Goal: Task Accomplishment & Management: Complete application form

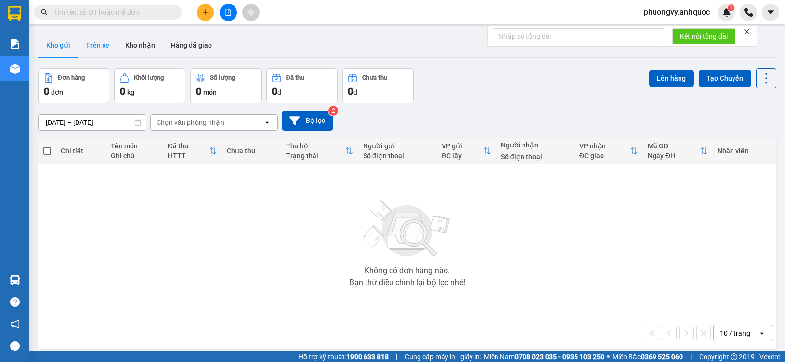
click at [91, 45] on button "Trên xe" at bounding box center [97, 45] width 39 height 24
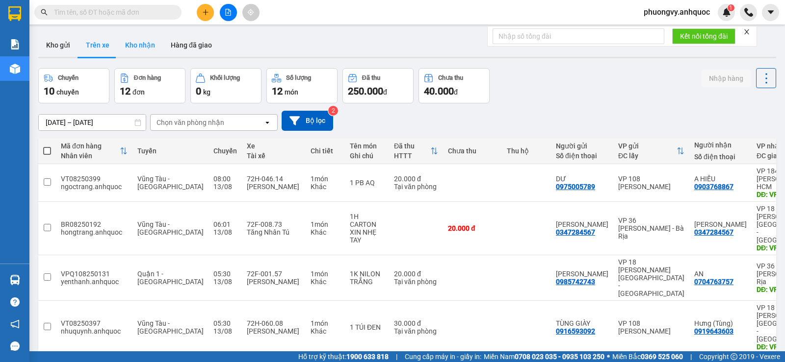
click at [136, 45] on button "Kho nhận" at bounding box center [140, 45] width 46 height 24
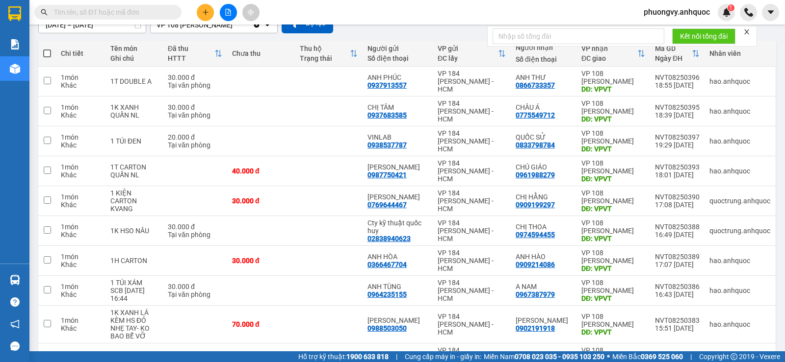
scroll to position [98, 0]
click at [665, 228] on icon at bounding box center [668, 230] width 7 height 7
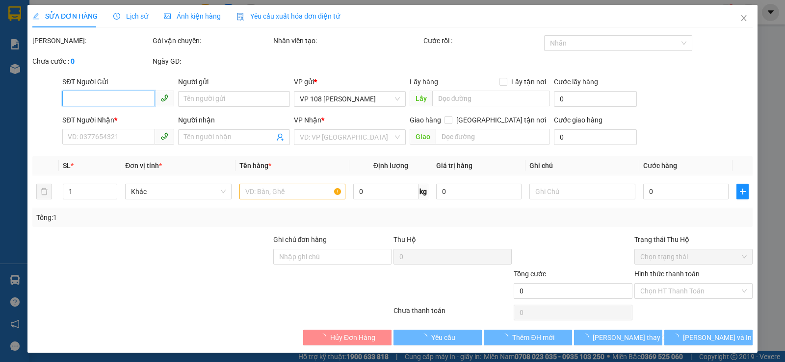
type input "02838940623"
type input "Cty kỹ thuật quốc huy"
type input "0974594455"
type input "CHỊ THOA"
type input "VPVT"
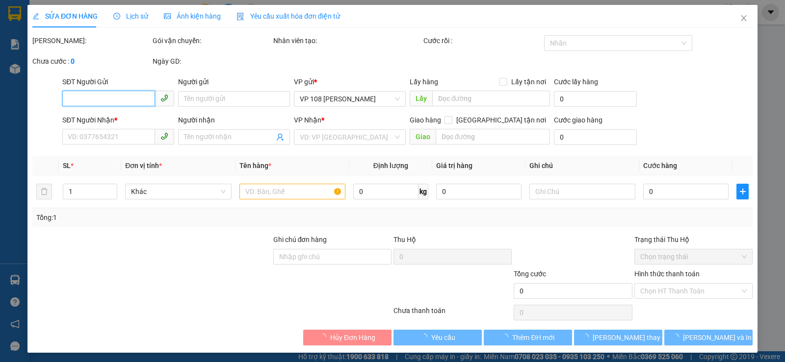
type input "30.000"
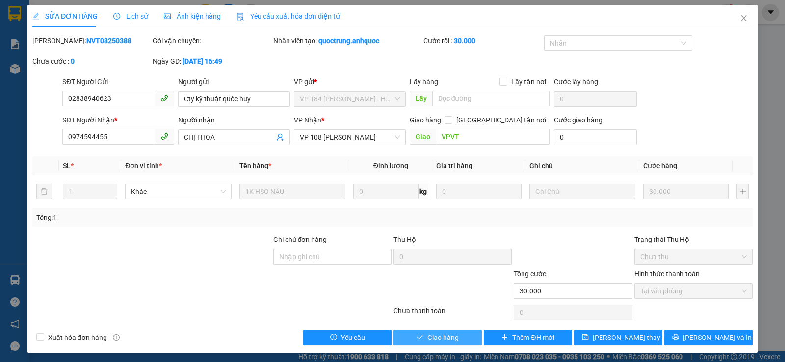
click at [454, 336] on span "Giao hàng" at bounding box center [442, 337] width 31 height 11
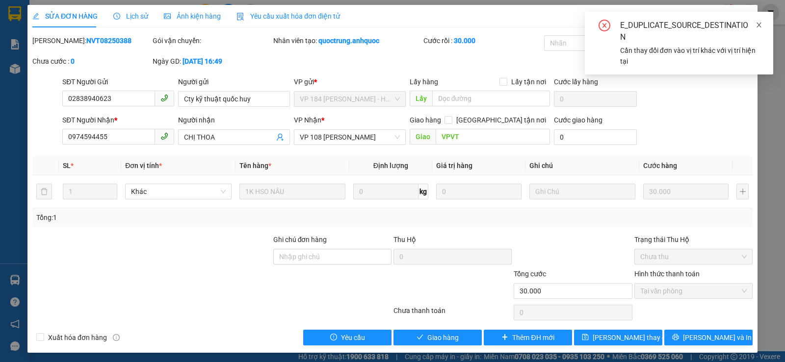
click at [761, 25] on icon "close" at bounding box center [758, 25] width 7 height 7
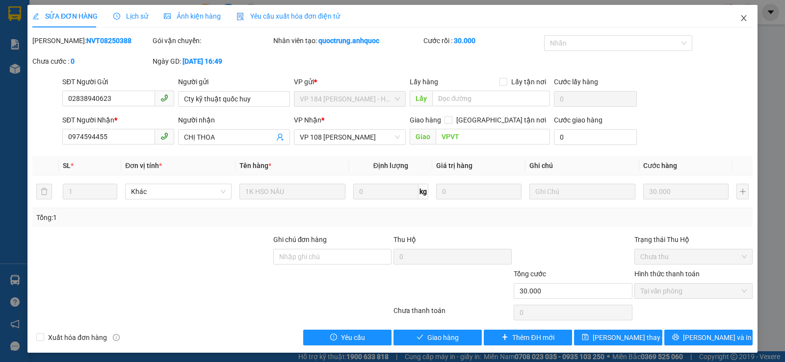
click at [739, 15] on icon "close" at bounding box center [743, 18] width 8 height 8
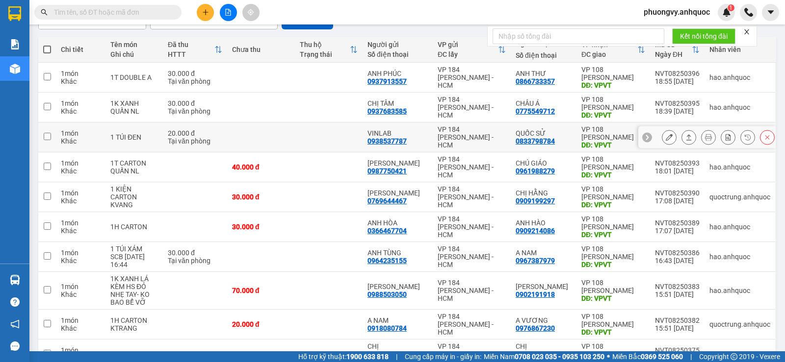
scroll to position [160, 0]
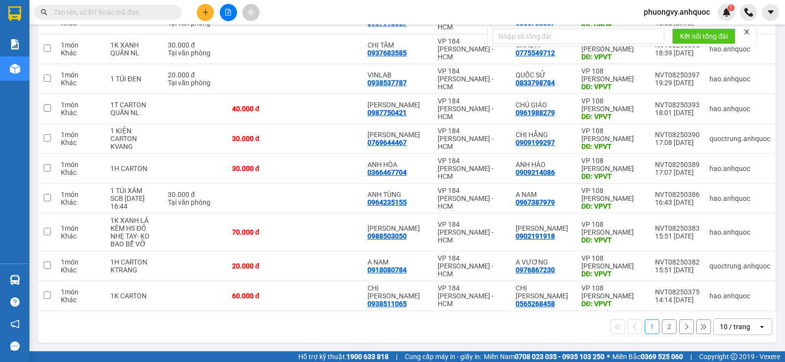
click at [661, 323] on button "2" at bounding box center [668, 327] width 15 height 15
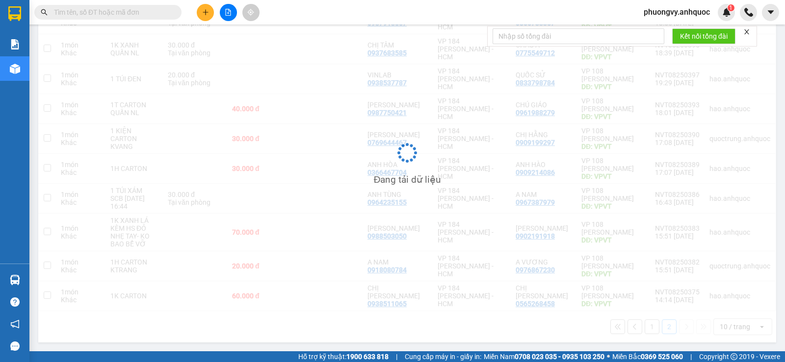
scroll to position [45, 0]
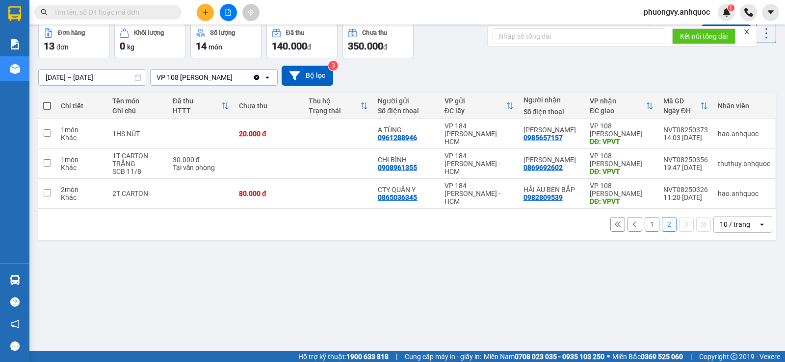
click at [648, 230] on button "1" at bounding box center [651, 224] width 15 height 15
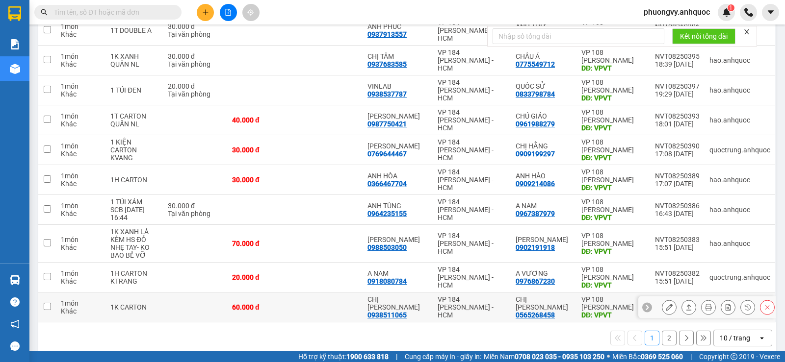
scroll to position [160, 0]
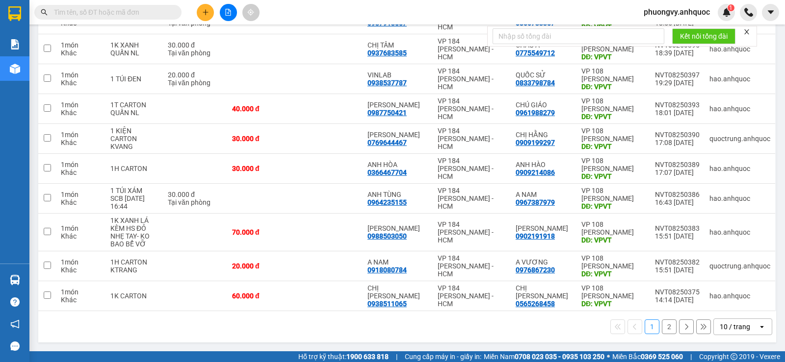
click at [669, 332] on div "1 2 10 / trang open" at bounding box center [407, 327] width 730 height 17
click at [666, 331] on button "2" at bounding box center [668, 327] width 15 height 15
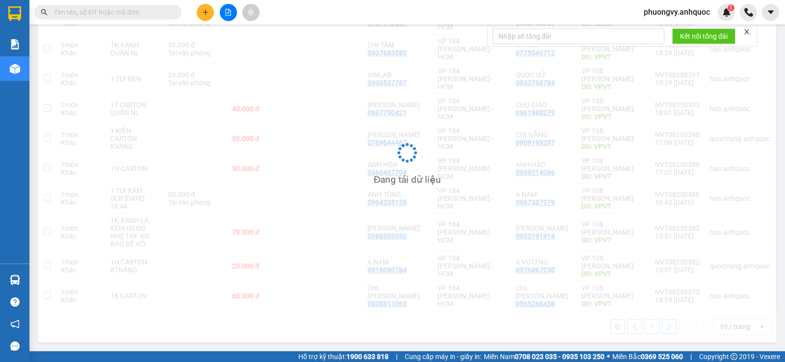
scroll to position [45, 0]
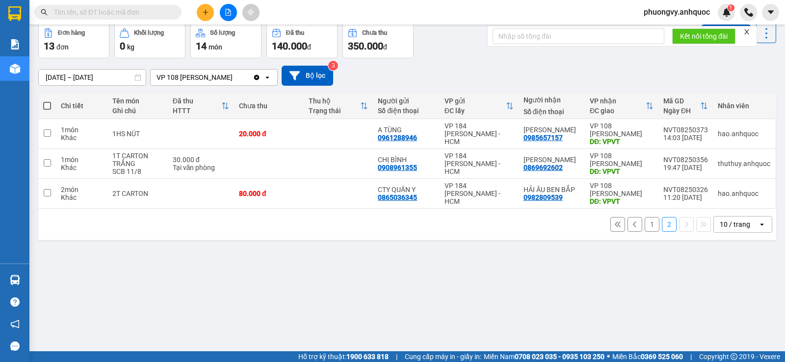
click at [644, 225] on button "1" at bounding box center [651, 224] width 15 height 15
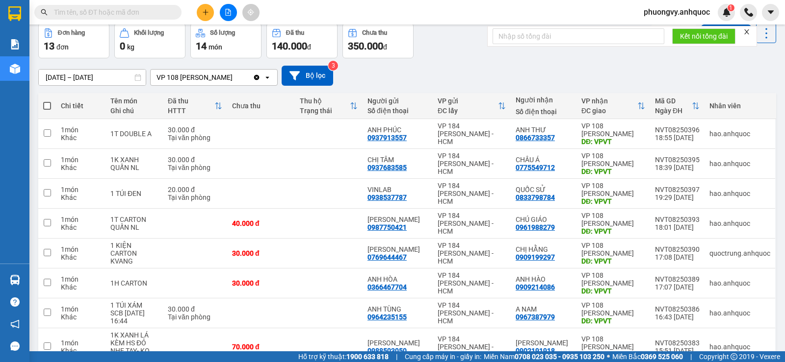
click at [111, 16] on input "text" at bounding box center [112, 12] width 116 height 11
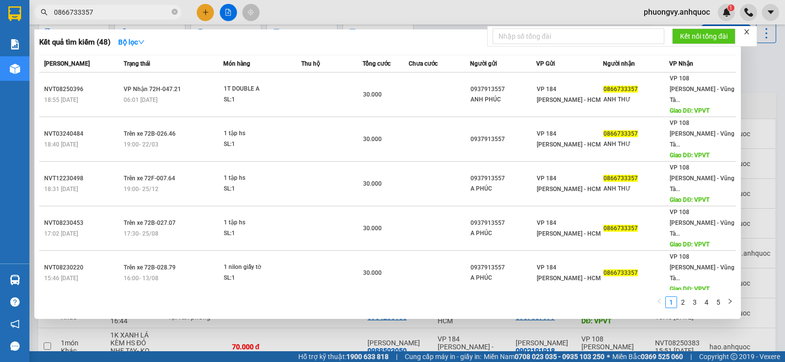
click at [111, 16] on input "0866733357" at bounding box center [112, 12] width 116 height 11
type input "0866733357"
click at [337, 13] on div at bounding box center [392, 181] width 785 height 362
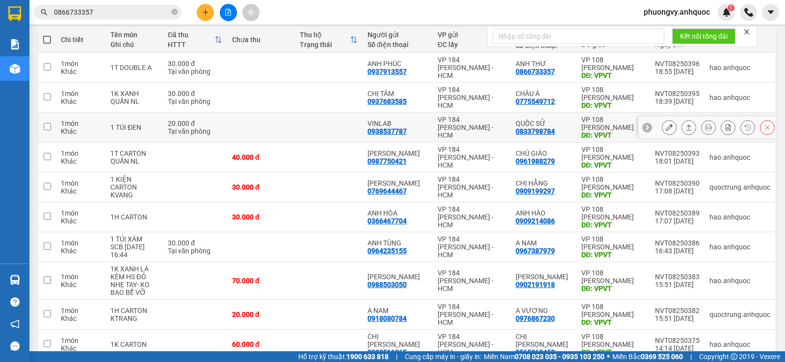
scroll to position [94, 0]
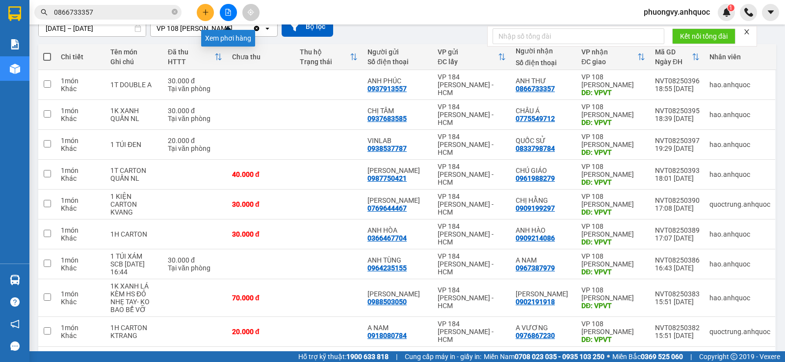
click at [218, 9] on div at bounding box center [228, 12] width 74 height 17
click at [223, 10] on button at bounding box center [228, 12] width 17 height 17
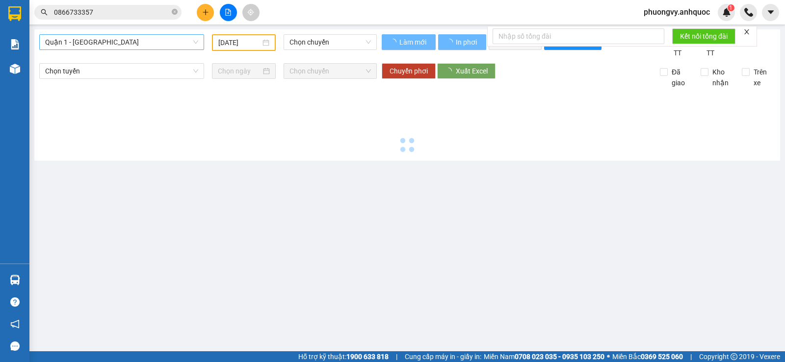
type input "[DATE]"
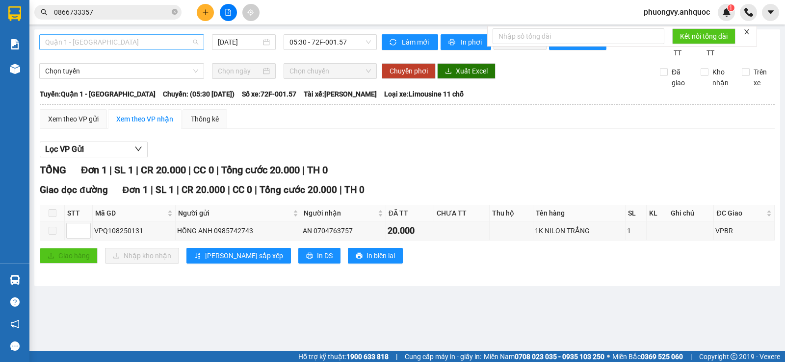
click at [125, 45] on span "Quận 1 - [GEOGRAPHIC_DATA]" at bounding box center [121, 42] width 153 height 15
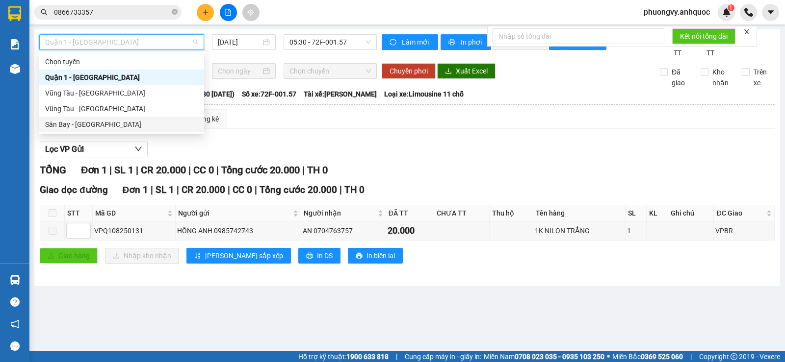
click at [103, 126] on div "Sân Bay - [GEOGRAPHIC_DATA]" at bounding box center [121, 124] width 153 height 11
type input "[DATE]"
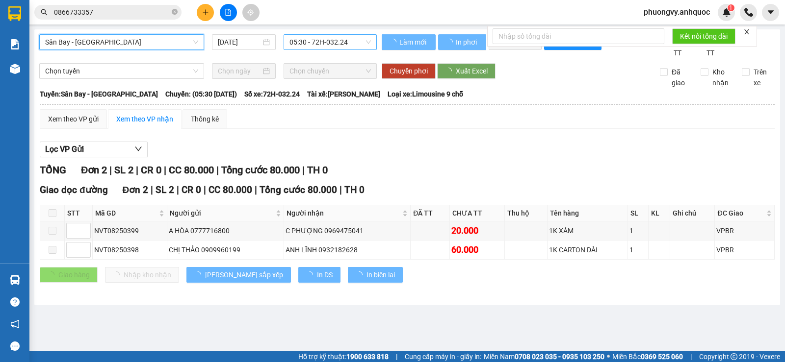
click at [305, 43] on span "05:30 - 72H-032.24" at bounding box center [329, 42] width 81 height 15
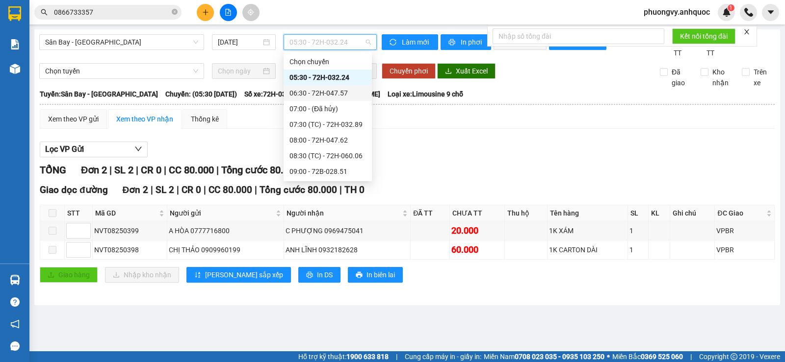
click at [333, 95] on div "06:30 - 72H-047.57" at bounding box center [327, 93] width 76 height 11
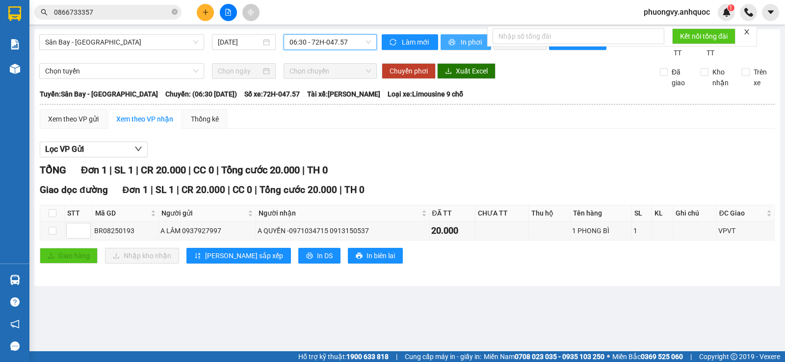
click at [474, 43] on span "In phơi" at bounding box center [471, 42] width 23 height 11
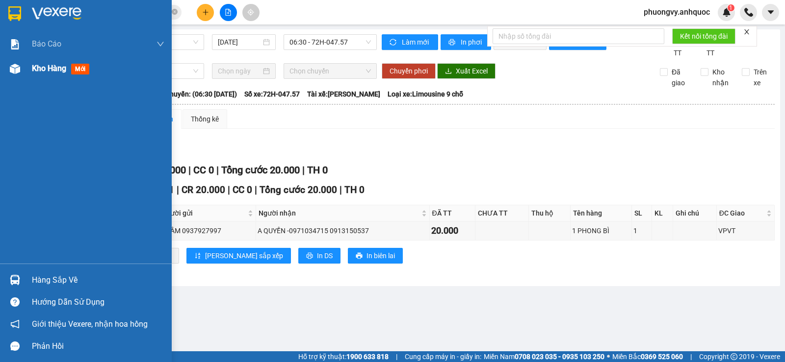
click at [32, 71] on span "Kho hàng" at bounding box center [49, 68] width 34 height 9
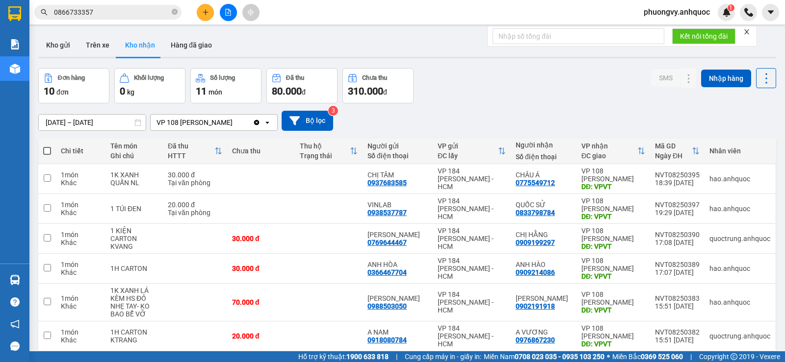
click at [145, 45] on button "Kho nhận" at bounding box center [140, 45] width 46 height 24
click at [86, 125] on input "[DATE] – [DATE]" at bounding box center [92, 123] width 107 height 16
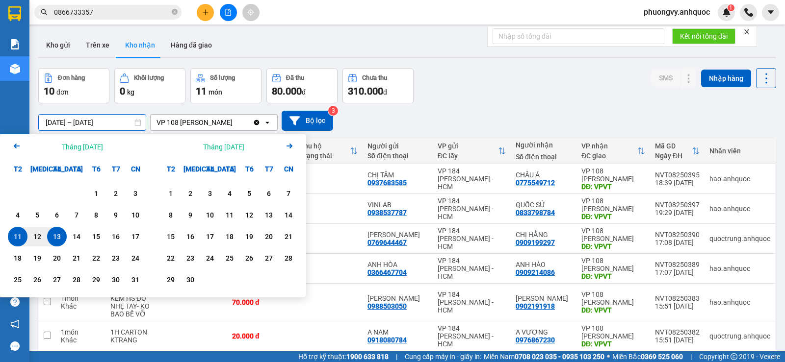
click at [95, 197] on div "1" at bounding box center [96, 194] width 14 height 12
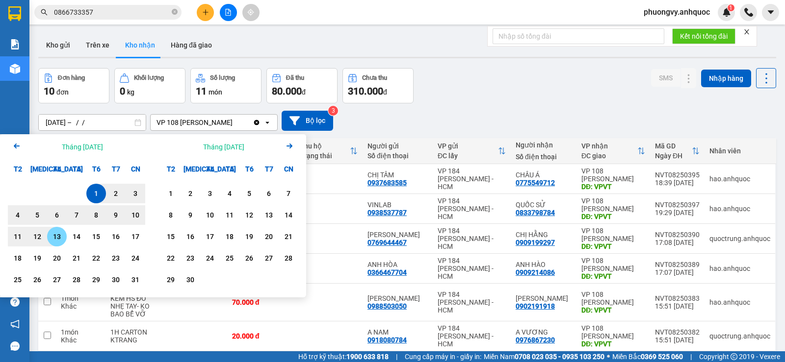
click at [57, 240] on div "13" at bounding box center [57, 237] width 14 height 12
type input "[DATE] – [DATE]"
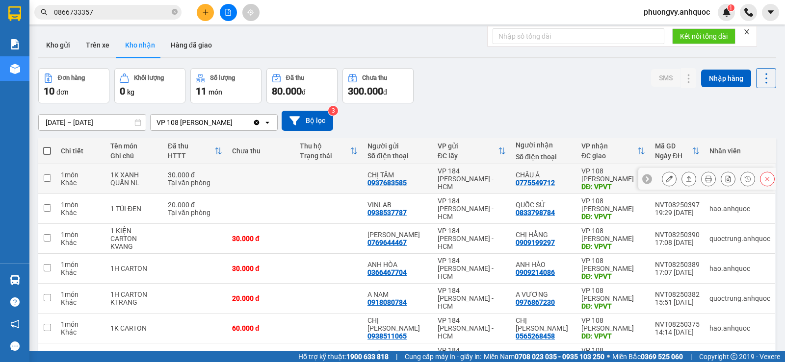
click at [665, 177] on icon at bounding box center [668, 179] width 7 height 7
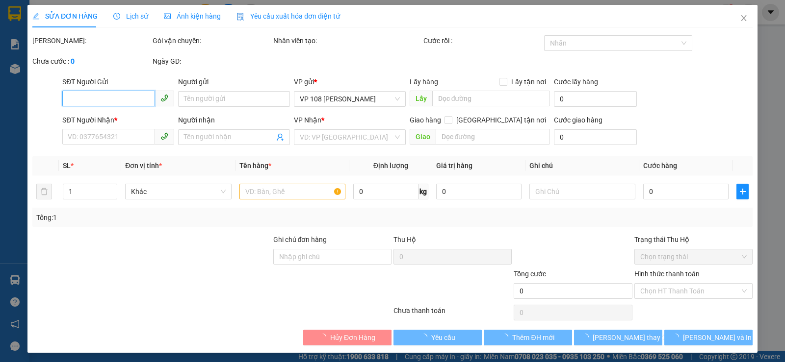
type input "0937683585"
type input "CHỊ TÂM"
type input "0775549712"
type input "CHÂU Á"
type input "VPVT"
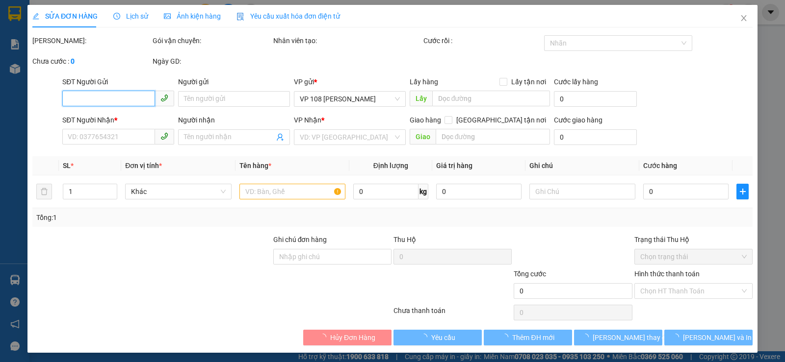
type input "TM 12/8 VP 184 HẢO"
type input "30.000"
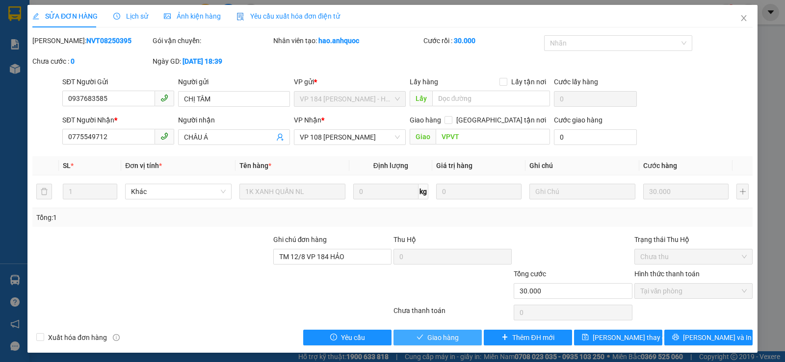
click at [427, 337] on span "Giao hàng" at bounding box center [442, 337] width 31 height 11
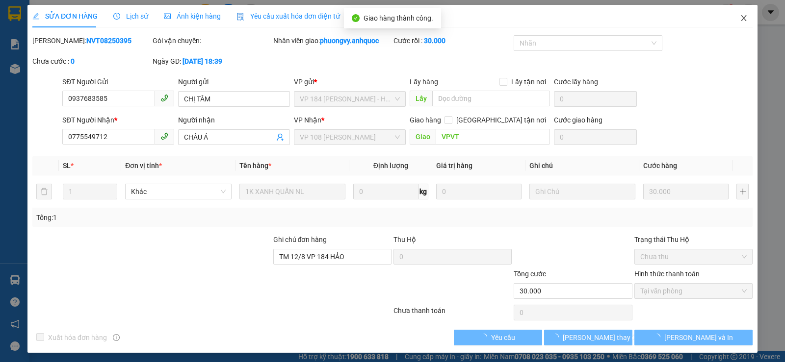
click at [739, 21] on icon "close" at bounding box center [743, 18] width 8 height 8
